Goal: Information Seeking & Learning: Find specific page/section

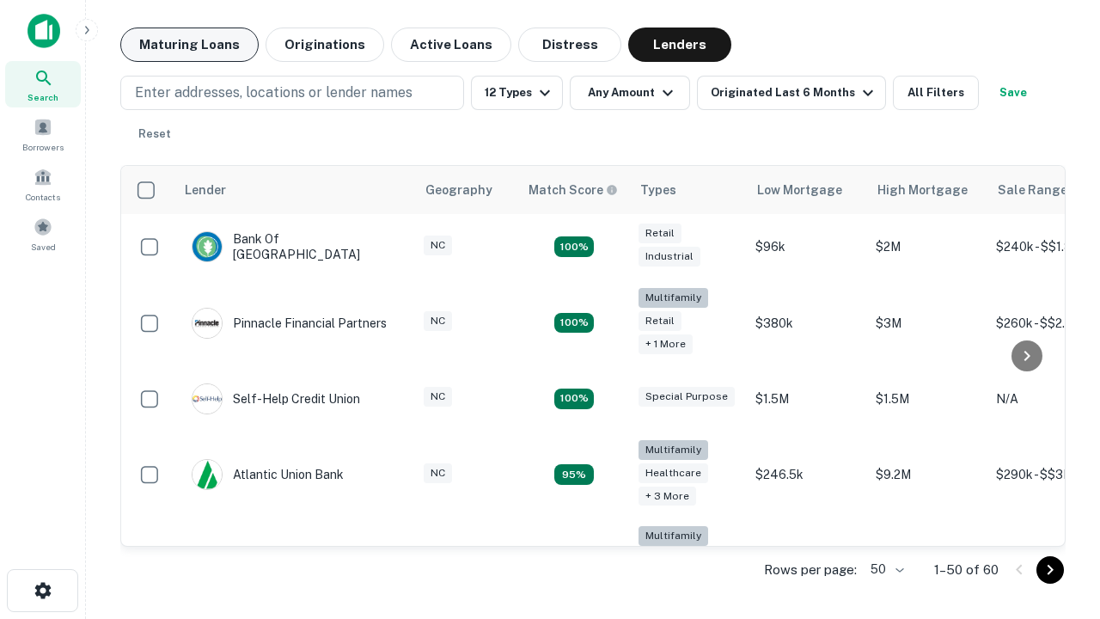
click at [189, 45] on button "Maturing Loans" at bounding box center [189, 45] width 138 height 34
